Goal: Information Seeking & Learning: Learn about a topic

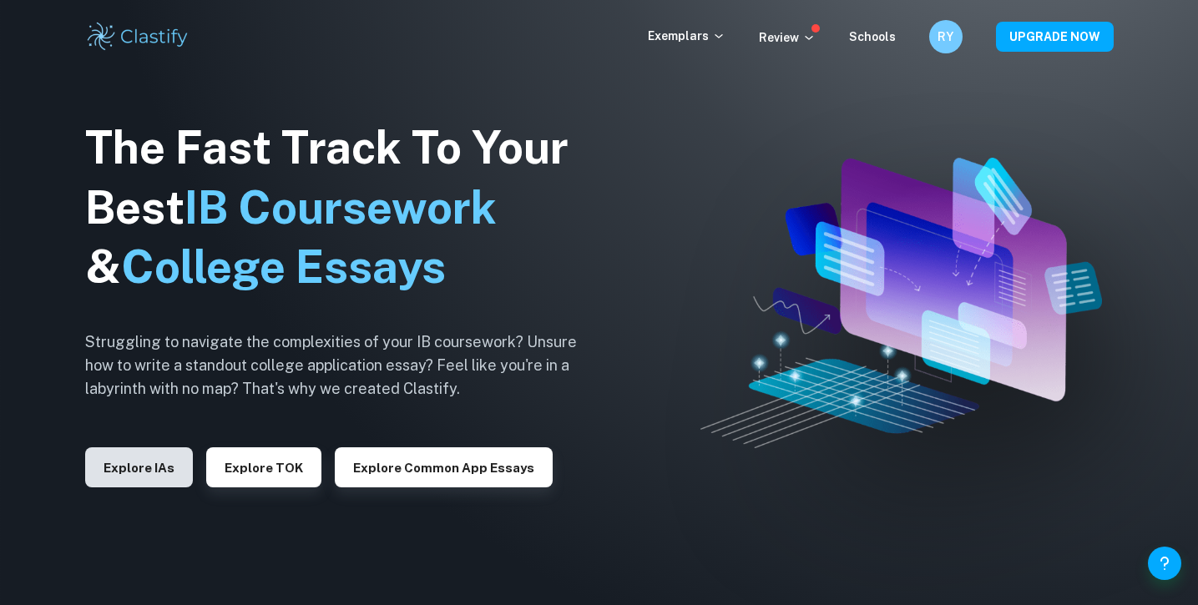
click at [145, 478] on button "Explore IAs" at bounding box center [139, 468] width 108 height 40
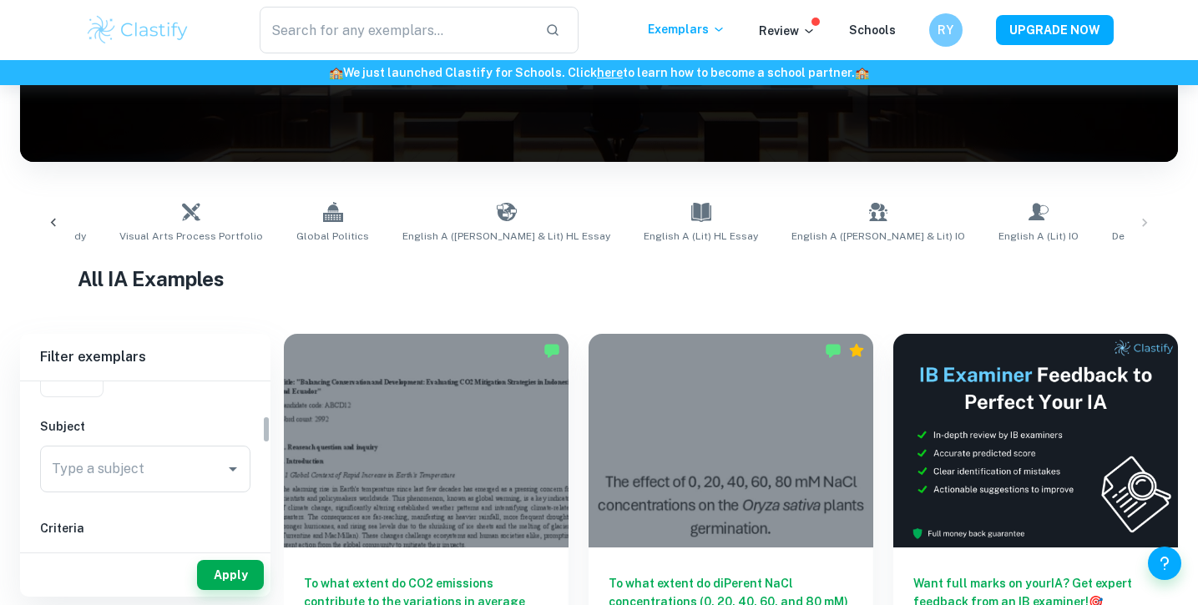
scroll to position [229, 0]
click at [166, 413] on div "Type a subject" at bounding box center [145, 396] width 210 height 47
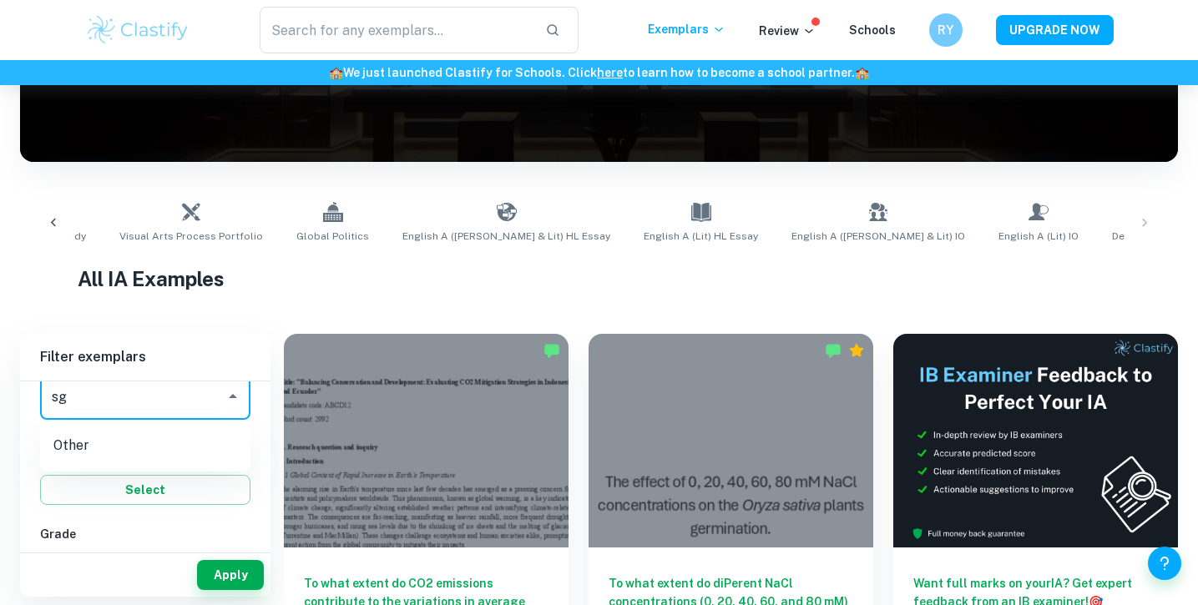
type input "s"
click at [139, 472] on li "Geography" at bounding box center [145, 482] width 210 height 30
type input "Geography"
click at [221, 570] on button "Apply" at bounding box center [230, 575] width 67 height 30
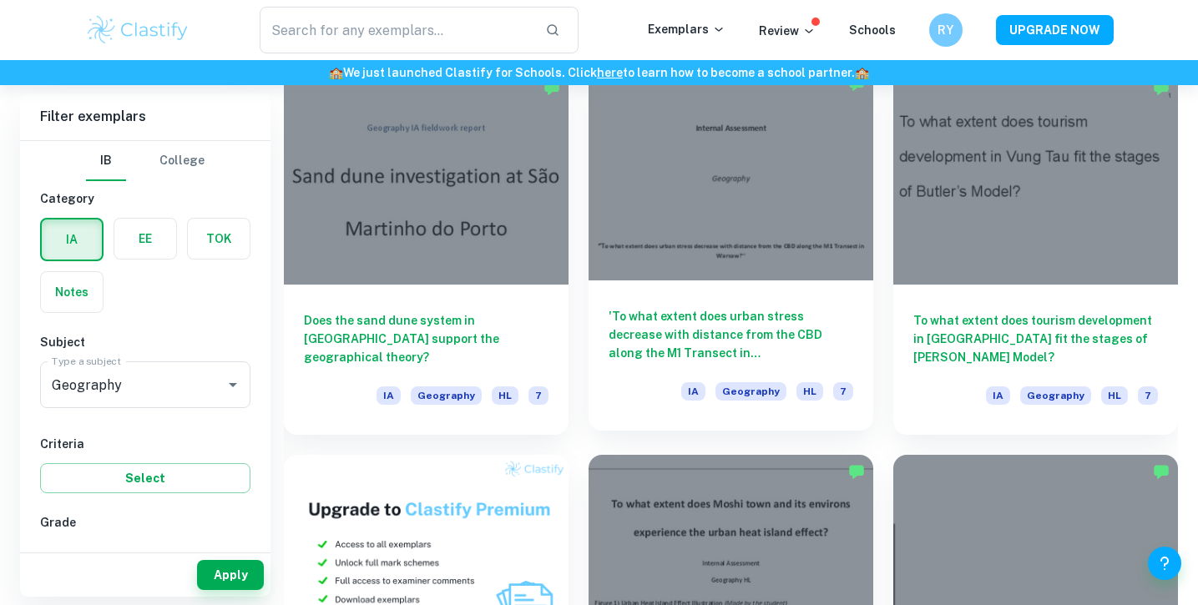
scroll to position [800, 0]
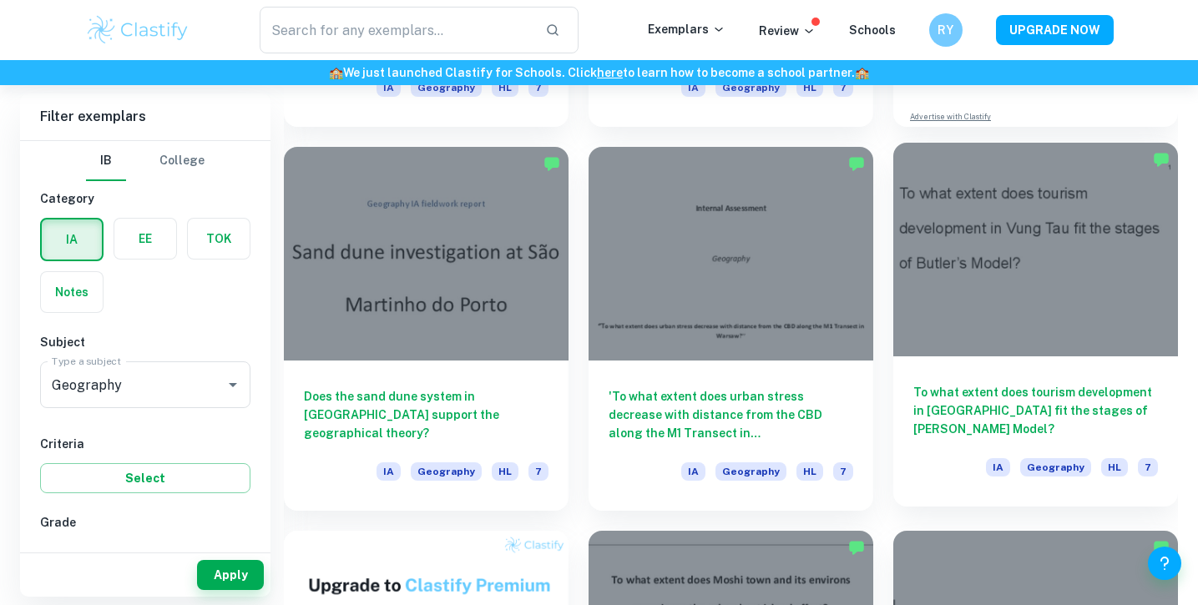
click at [968, 251] on div at bounding box center [1036, 250] width 285 height 214
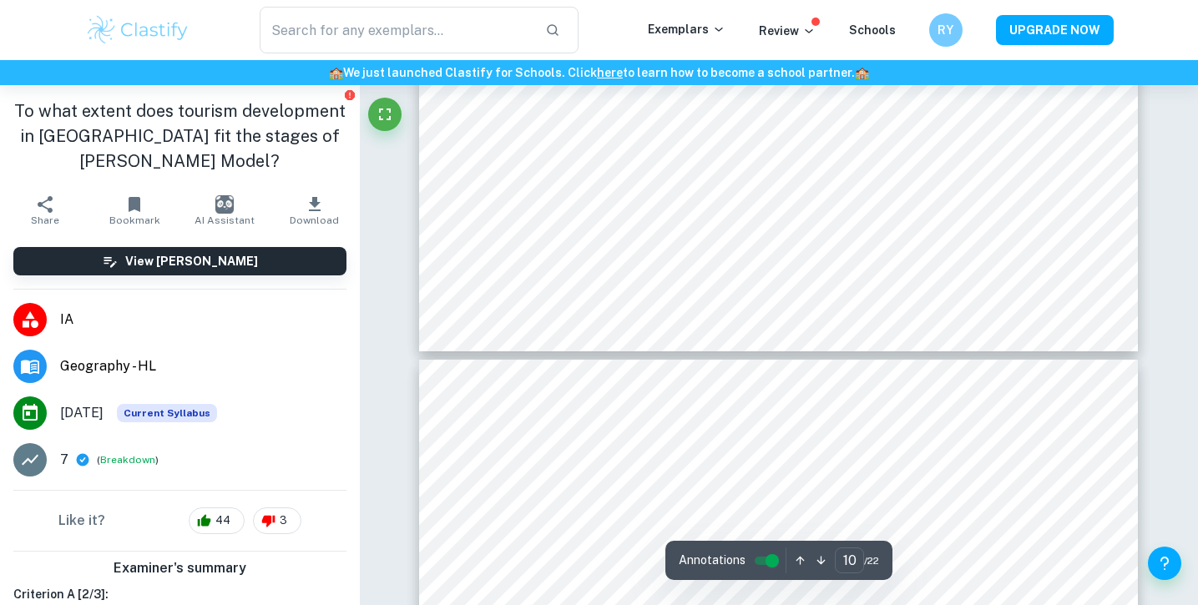
type input "9"
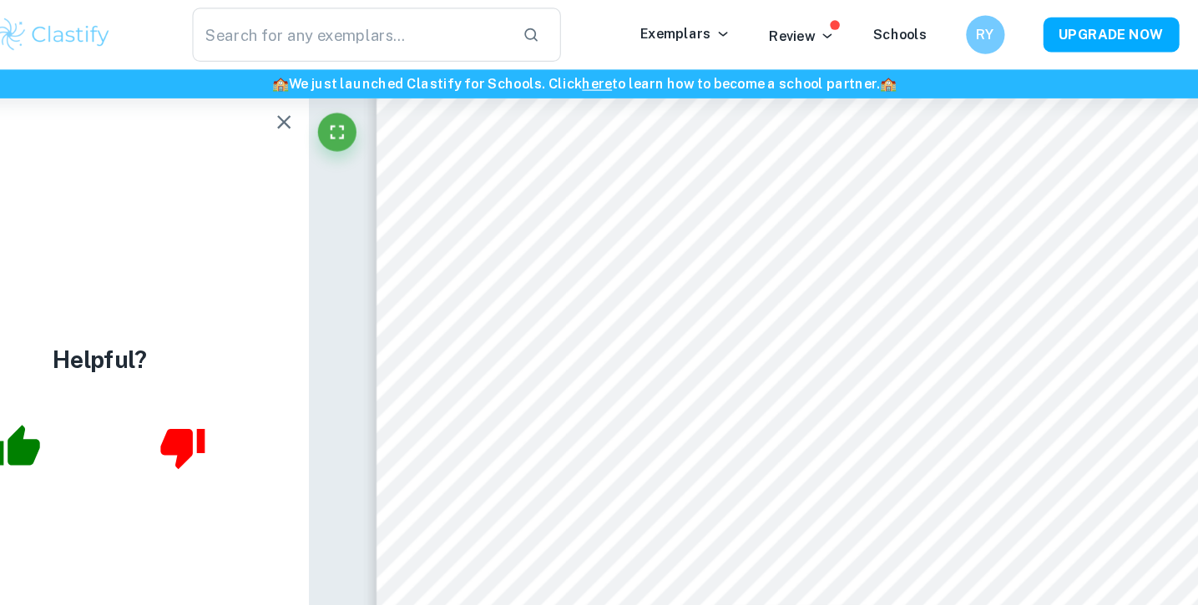
scroll to position [8096, 0]
